Goal: Information Seeking & Learning: Learn about a topic

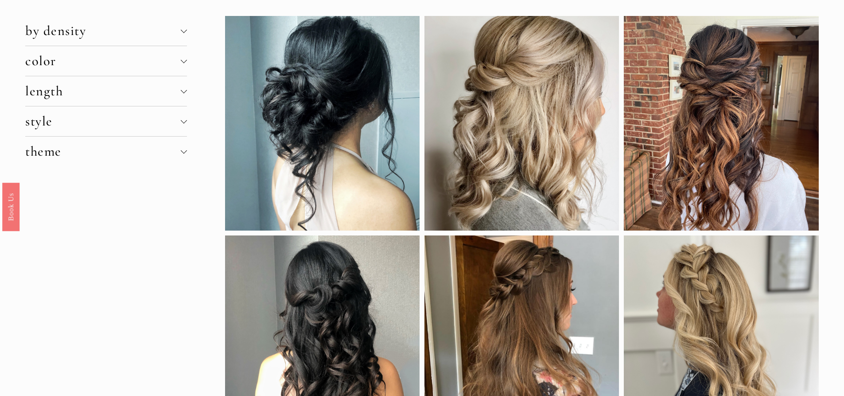
click at [695, 152] on div at bounding box center [721, 123] width 194 height 214
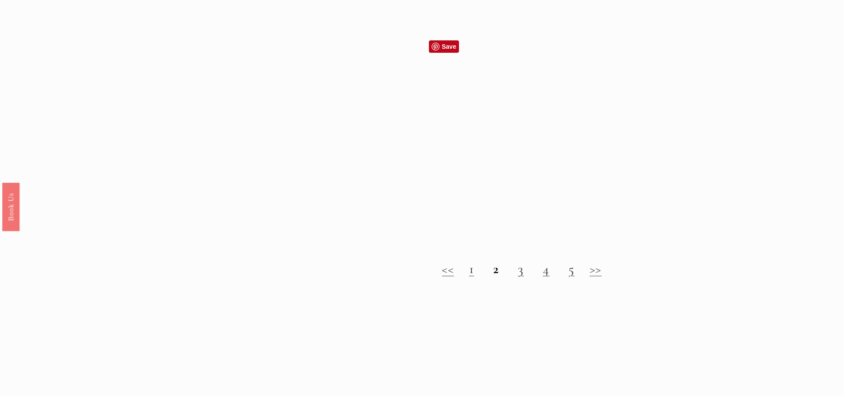
scroll to position [1019, 0]
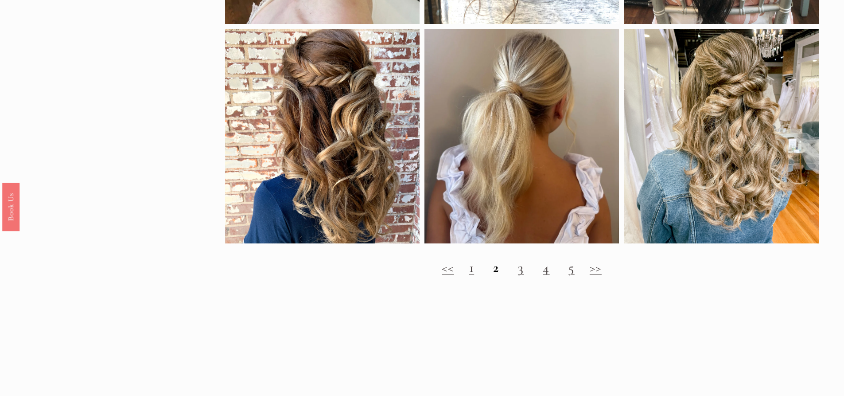
click at [519, 275] on link "3" at bounding box center [521, 267] width 6 height 16
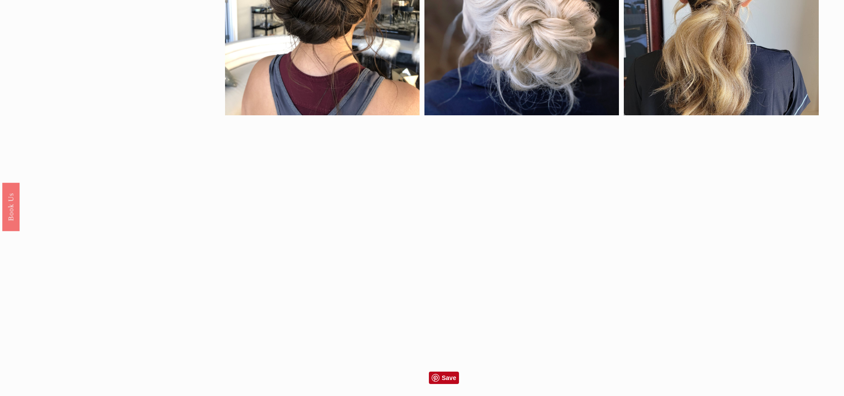
scroll to position [620, 0]
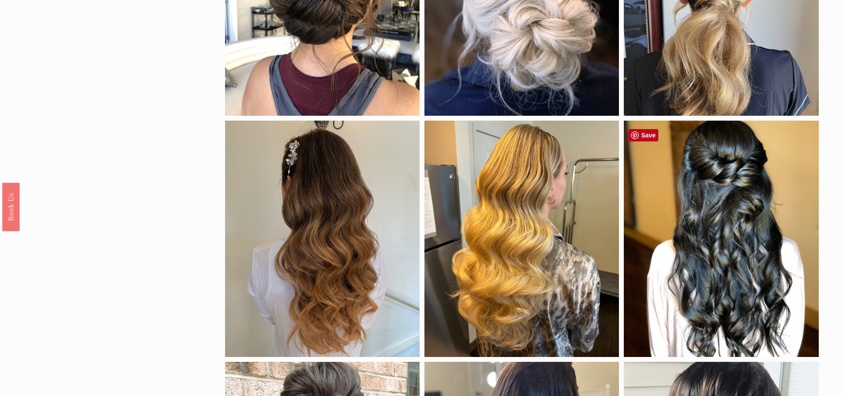
click at [704, 240] on div at bounding box center [721, 239] width 194 height 237
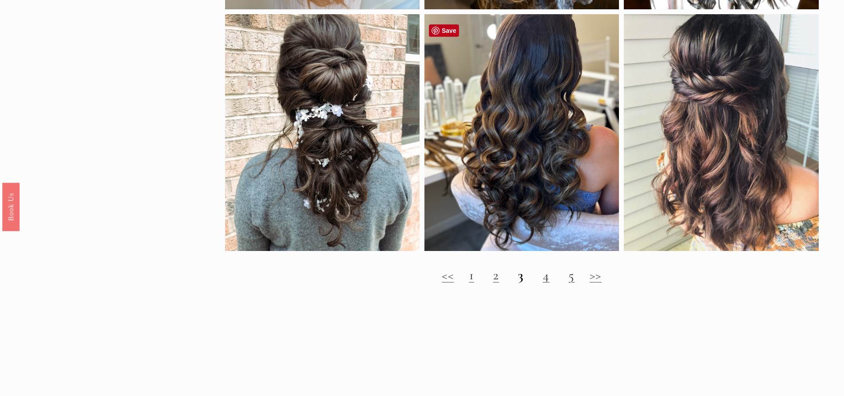
scroll to position [1104, 0]
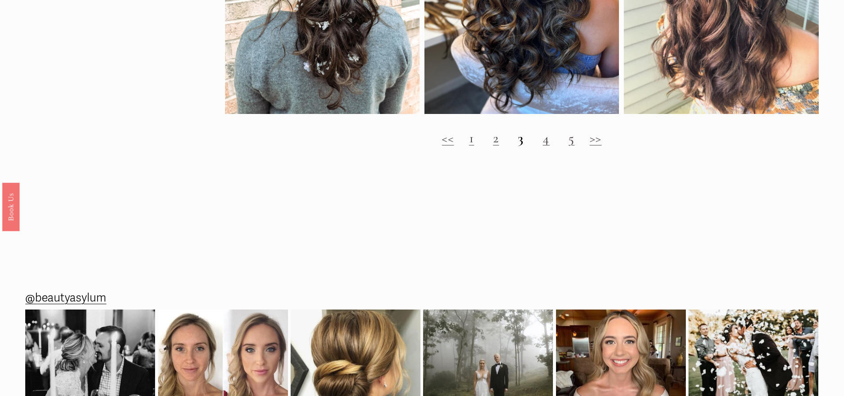
click at [546, 145] on link "4" at bounding box center [546, 138] width 7 height 16
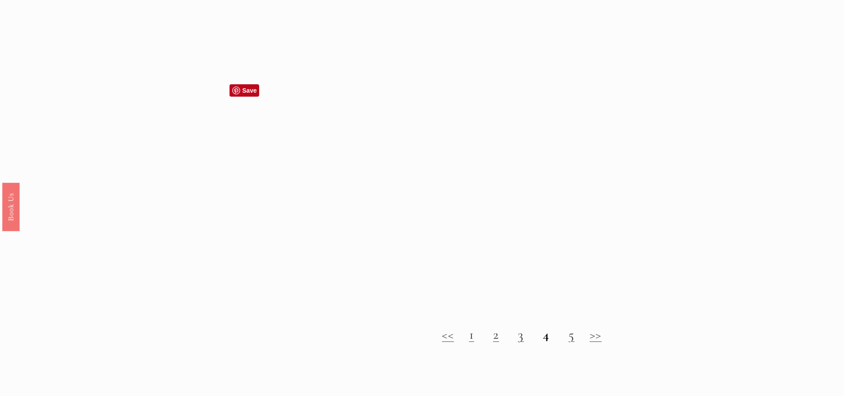
scroll to position [975, 0]
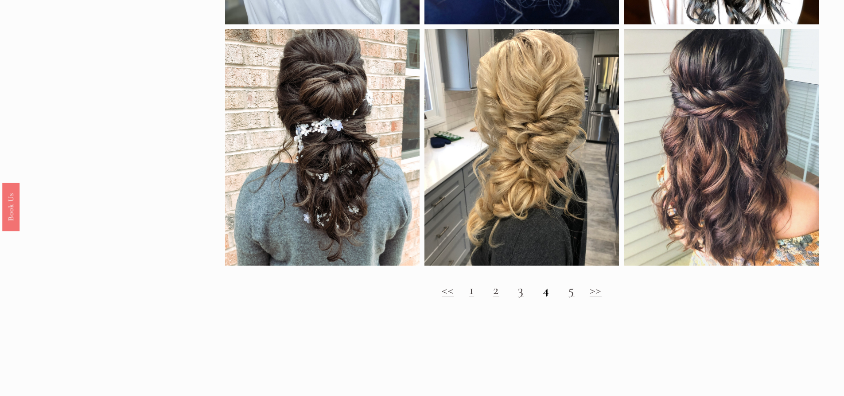
click at [566, 298] on h2 "<< 1 2 3 4 5 >>" at bounding box center [522, 290] width 594 height 16
click at [575, 296] on h2 "<< 1 2 3 4 5 >>" at bounding box center [522, 290] width 594 height 16
click at [569, 298] on link "5" at bounding box center [571, 289] width 6 height 16
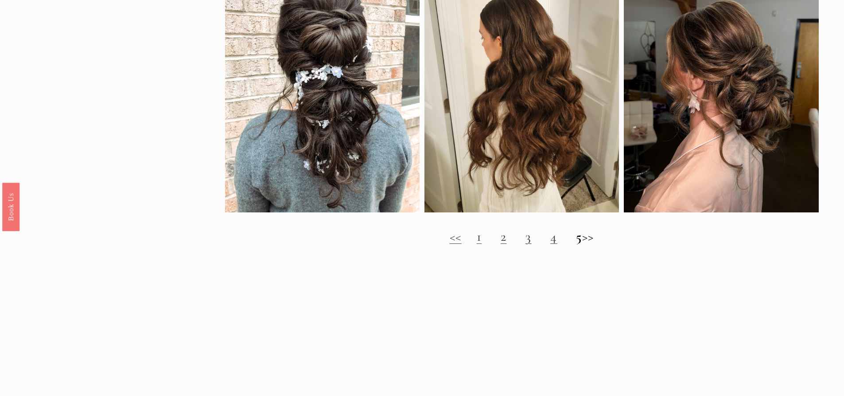
scroll to position [1064, 0]
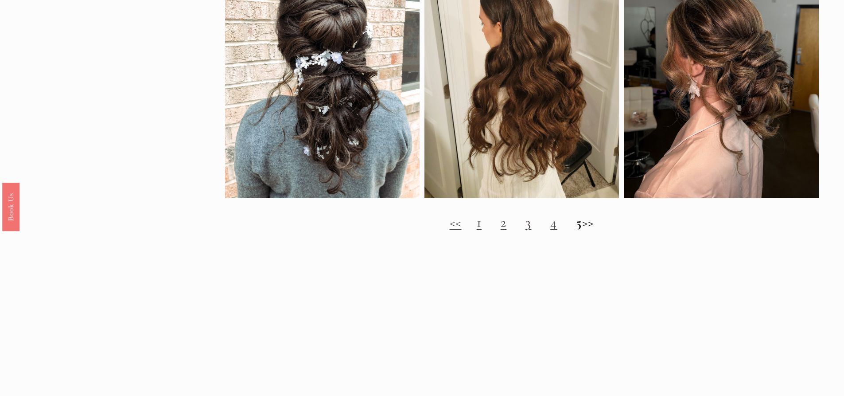
click at [594, 229] on h2 "<< 1 2 3 4 5 >>" at bounding box center [522, 222] width 594 height 16
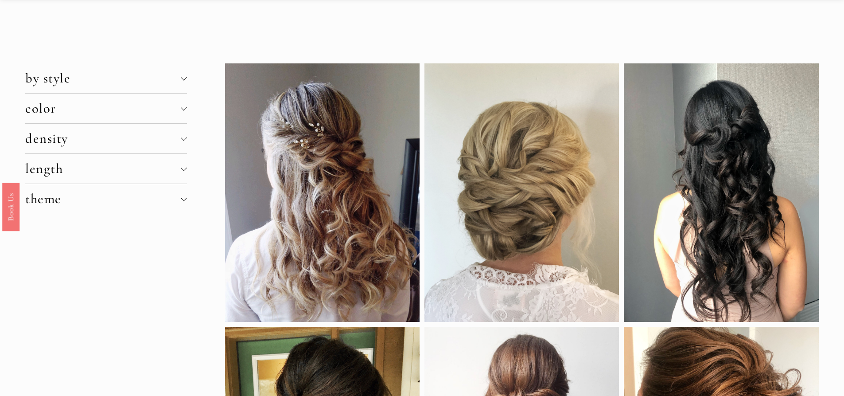
scroll to position [0, 0]
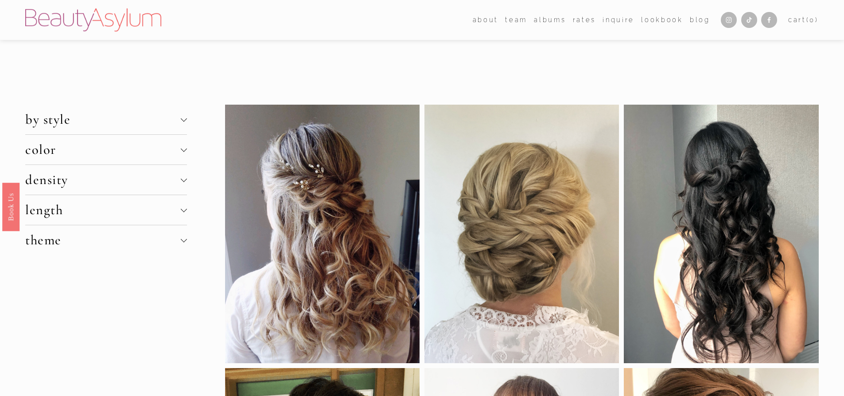
click at [185, 119] on div at bounding box center [183, 118] width 6 height 6
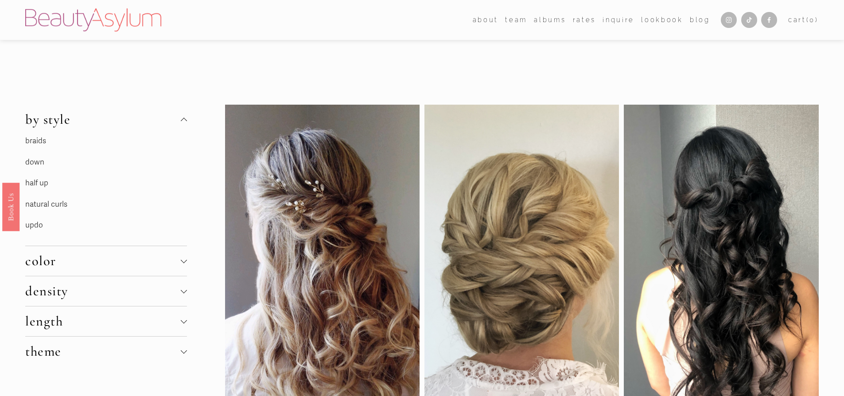
click at [33, 162] on link "down" at bounding box center [34, 161] width 19 height 9
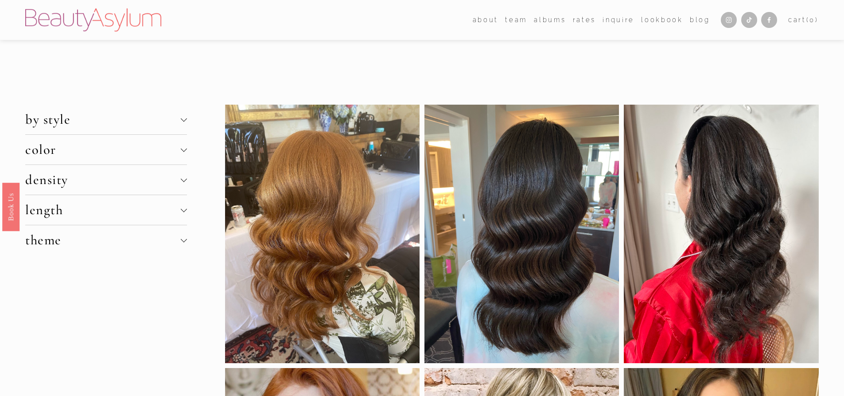
drag, startPoint x: 0, startPoint y: 0, endPoint x: 36, endPoint y: 184, distance: 187.3
click at [36, 184] on span "density" at bounding box center [102, 179] width 155 height 16
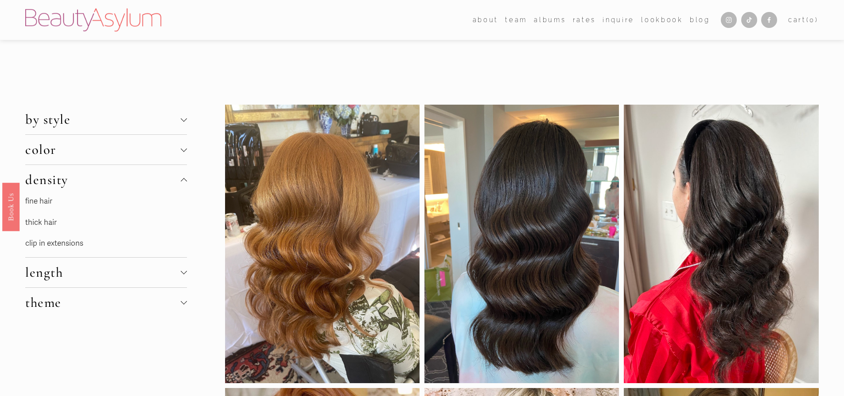
click at [108, 125] on span "by style" at bounding box center [102, 119] width 155 height 16
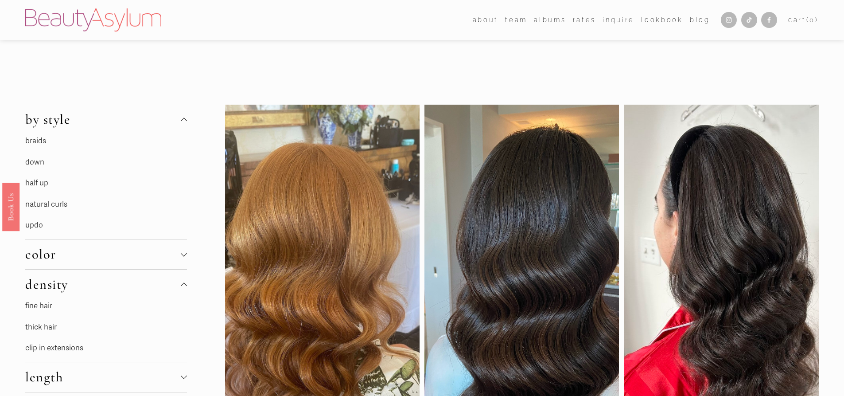
click at [42, 184] on link "half up" at bounding box center [36, 182] width 23 height 9
click at [33, 183] on link "half up" at bounding box center [36, 182] width 23 height 9
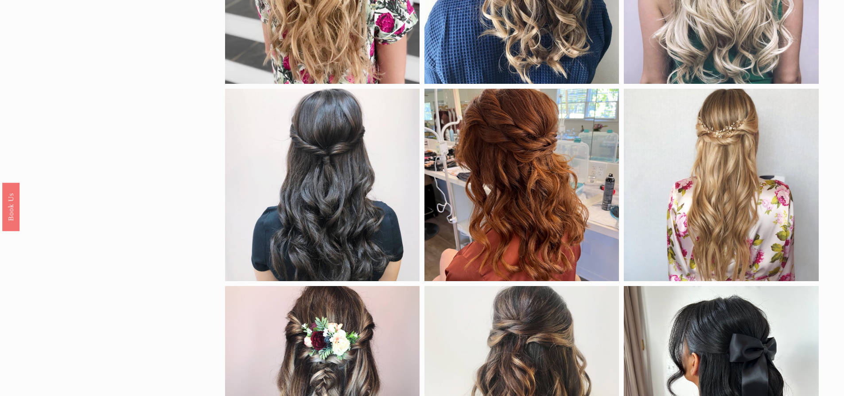
scroll to position [435, 0]
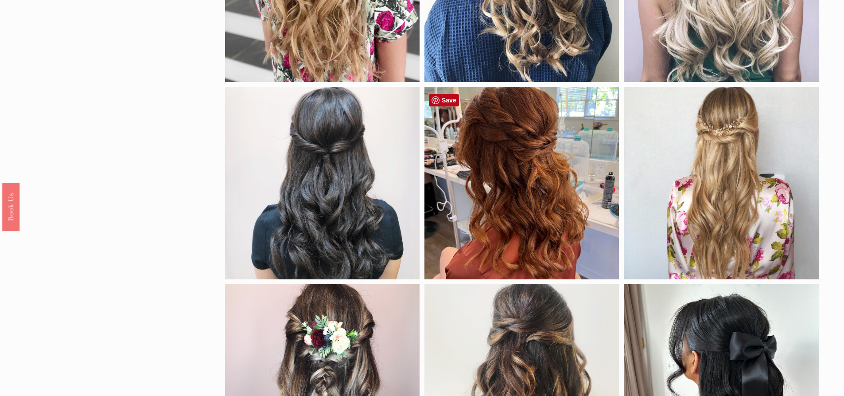
click at [531, 217] on div at bounding box center [521, 183] width 194 height 193
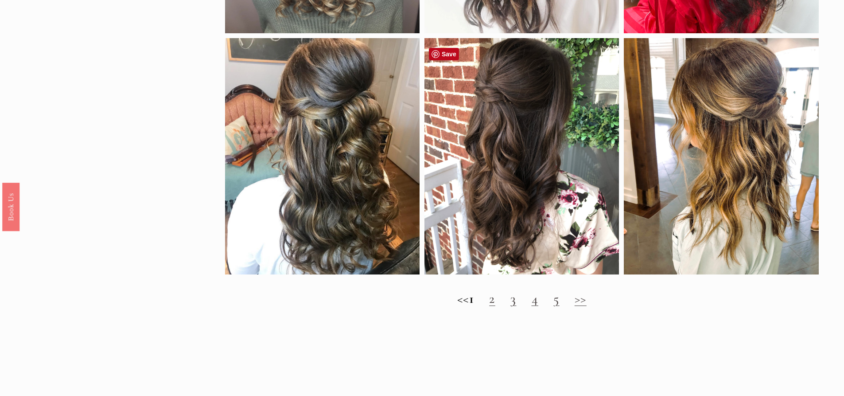
scroll to position [878, 0]
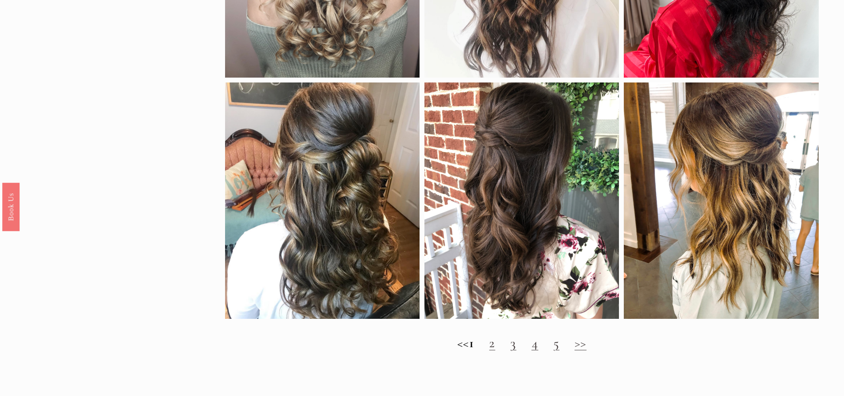
click at [517, 351] on link "3" at bounding box center [513, 342] width 6 height 16
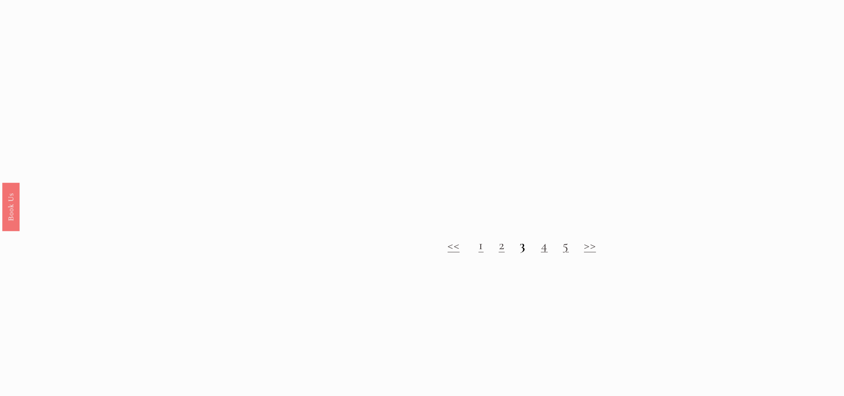
scroll to position [1063, 0]
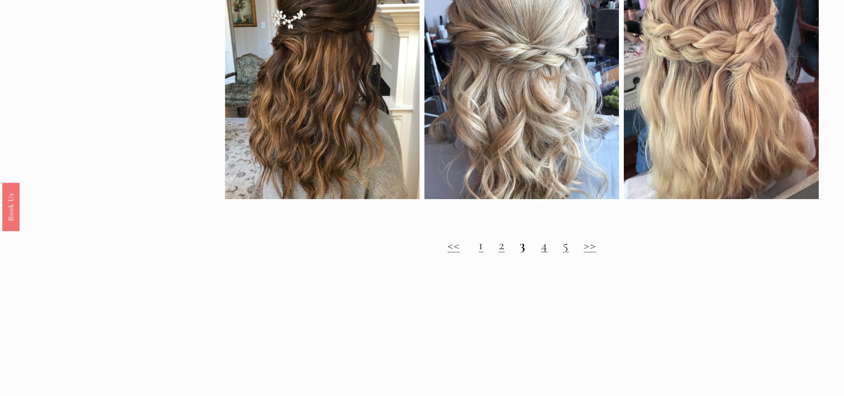
click at [545, 253] on link "4" at bounding box center [544, 245] width 7 height 16
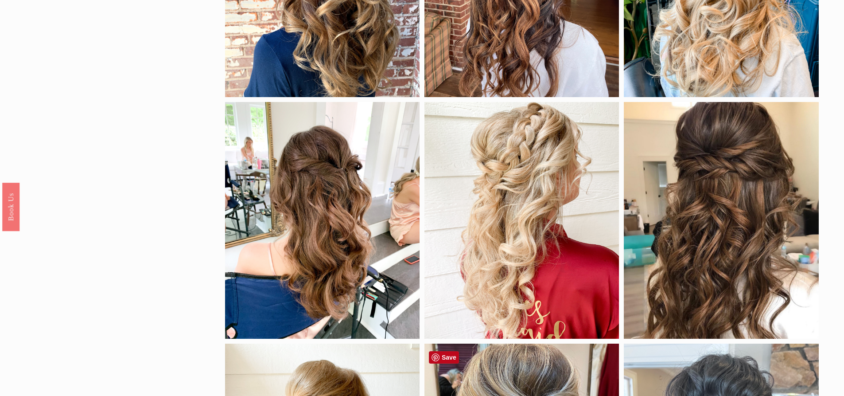
scroll to position [222, 0]
